Goal: Task Accomplishment & Management: Manage account settings

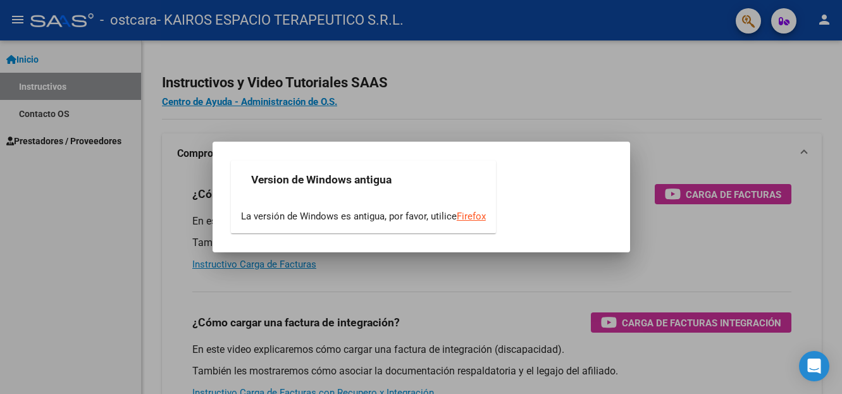
click at [591, 194] on div "Version de Windows antigua La versión de Windows es antigua, por favor, utilice…" at bounding box center [421, 197] width 387 height 80
click at [618, 160] on mat-dialog-content "Version de Windows antigua La versión de Windows es antigua, por favor, utilice…" at bounding box center [422, 197] width 418 height 80
click at [697, 263] on div at bounding box center [421, 197] width 842 height 394
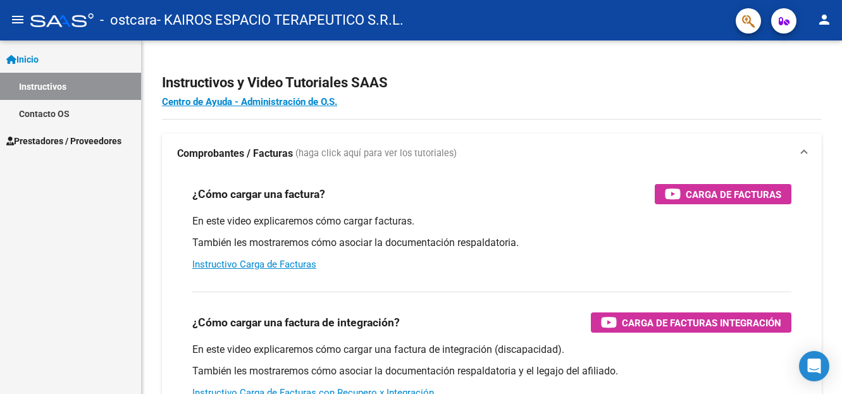
click at [56, 143] on span "Prestadores / Proveedores" at bounding box center [63, 141] width 115 height 14
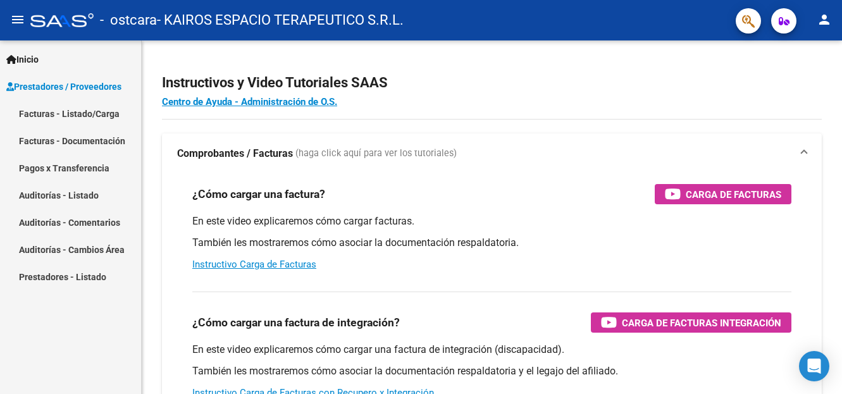
click at [65, 120] on link "Facturas - Listado/Carga" at bounding box center [70, 113] width 141 height 27
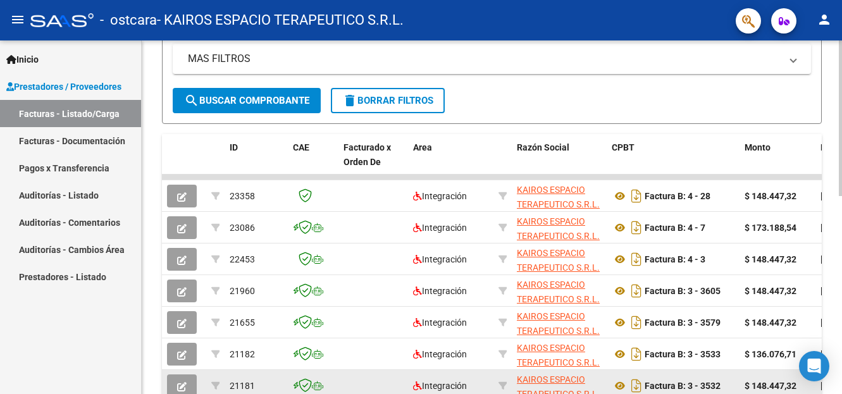
scroll to position [323, 0]
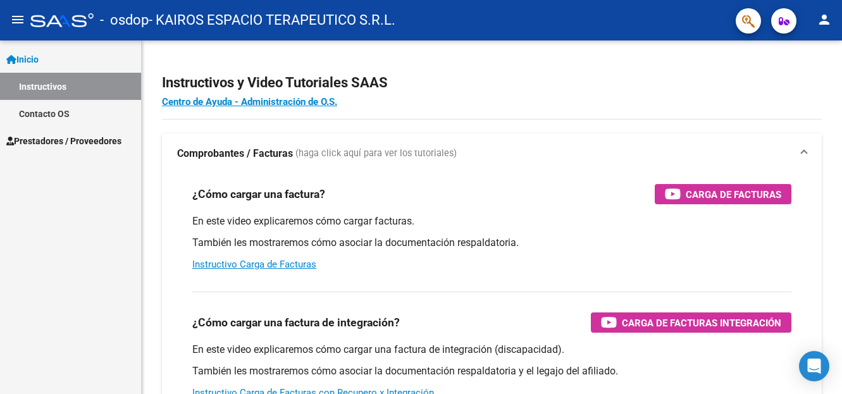
click at [34, 139] on span "Prestadores / Proveedores" at bounding box center [63, 141] width 115 height 14
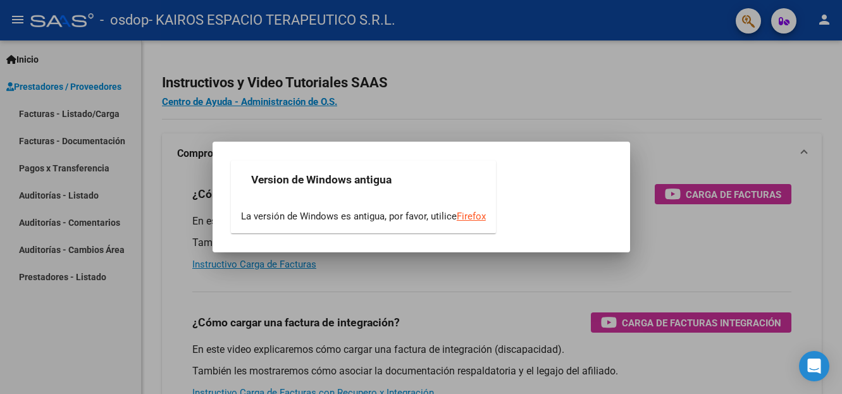
click at [549, 109] on div at bounding box center [421, 197] width 842 height 394
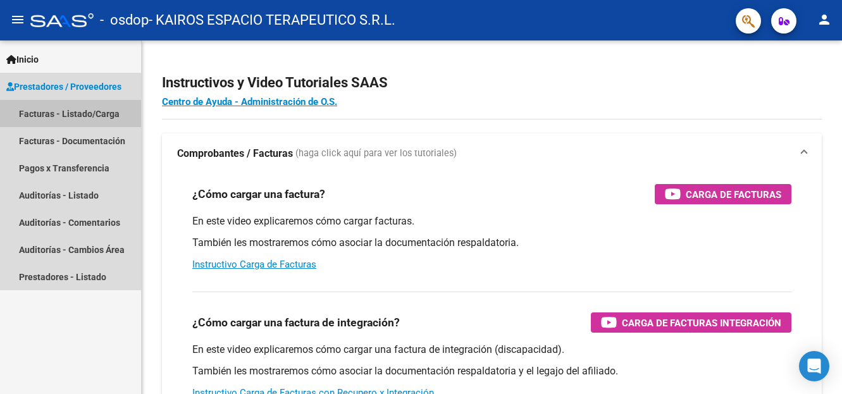
click at [92, 116] on link "Facturas - Listado/Carga" at bounding box center [70, 113] width 141 height 27
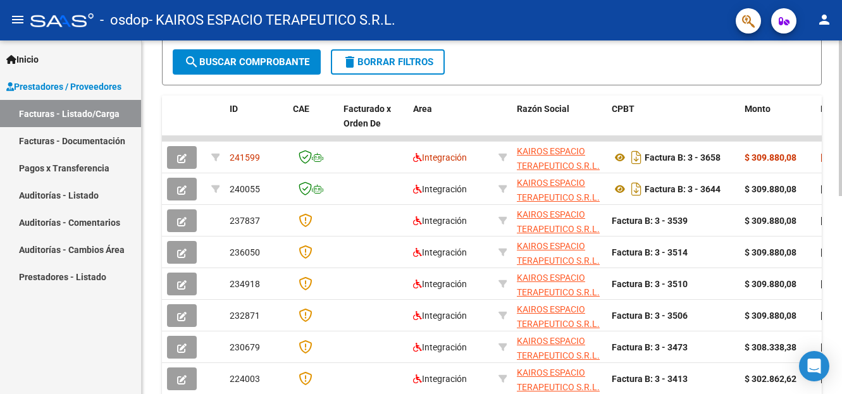
scroll to position [306, 0]
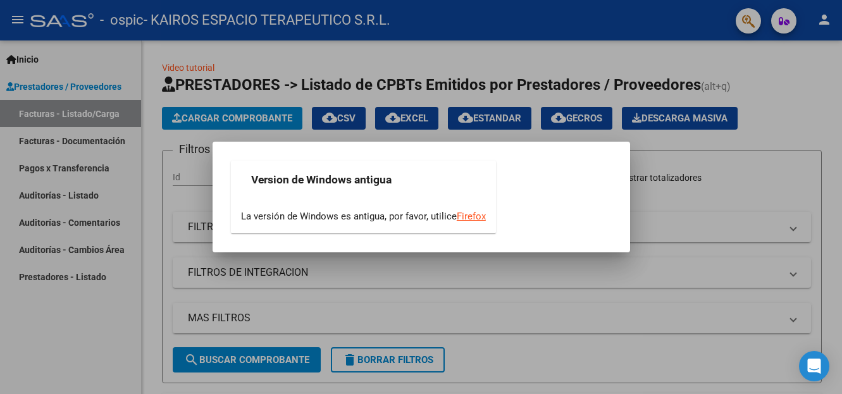
click at [475, 117] on div at bounding box center [421, 197] width 842 height 394
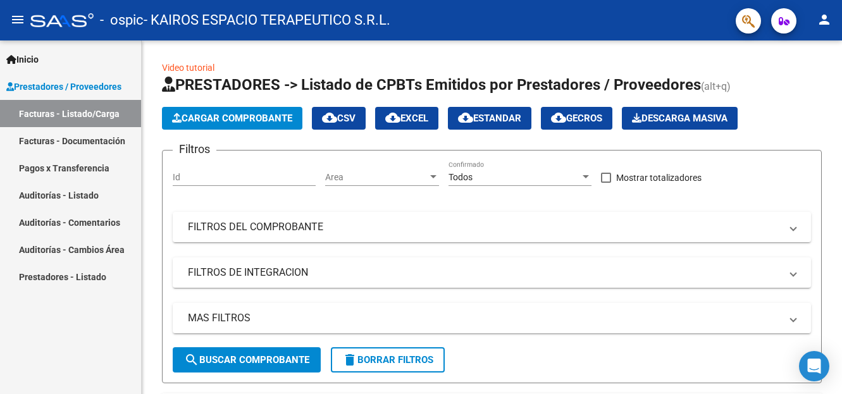
scroll to position [306, 0]
